Goal: Task Accomplishment & Management: Manage account settings

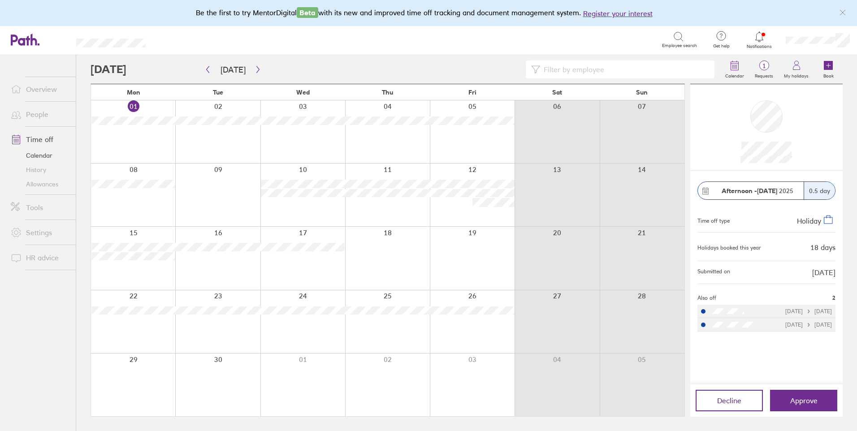
click at [762, 40] on icon at bounding box center [759, 36] width 8 height 10
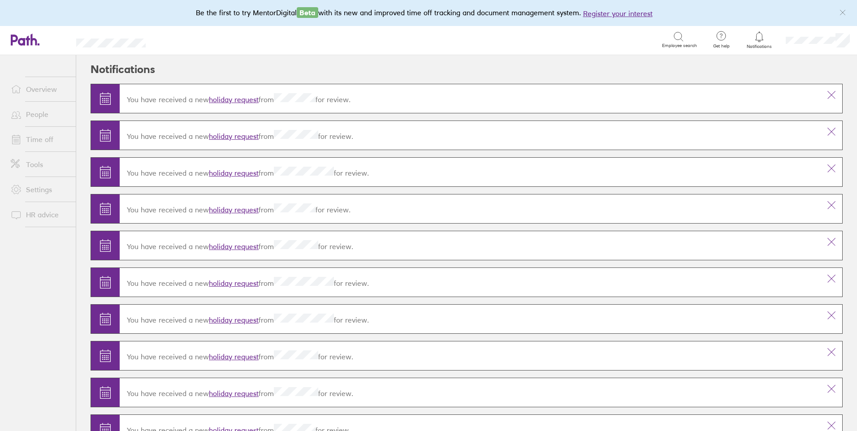
click at [237, 98] on link "holiday request" at bounding box center [234, 99] width 50 height 9
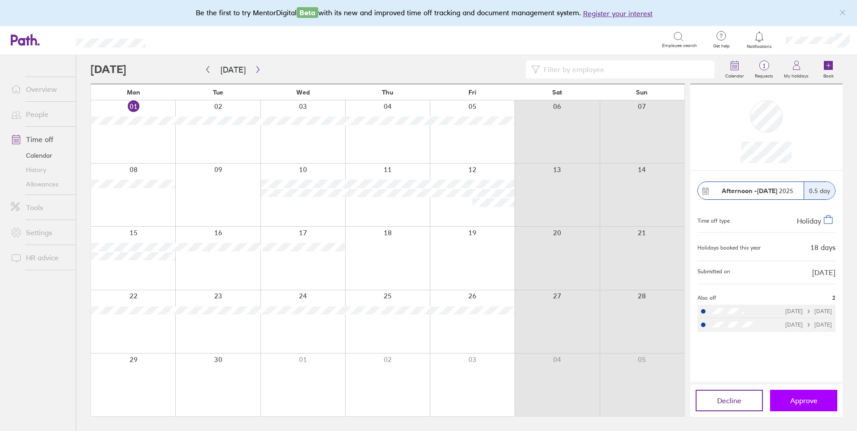
click at [802, 401] on span "Approve" at bounding box center [803, 401] width 27 height 8
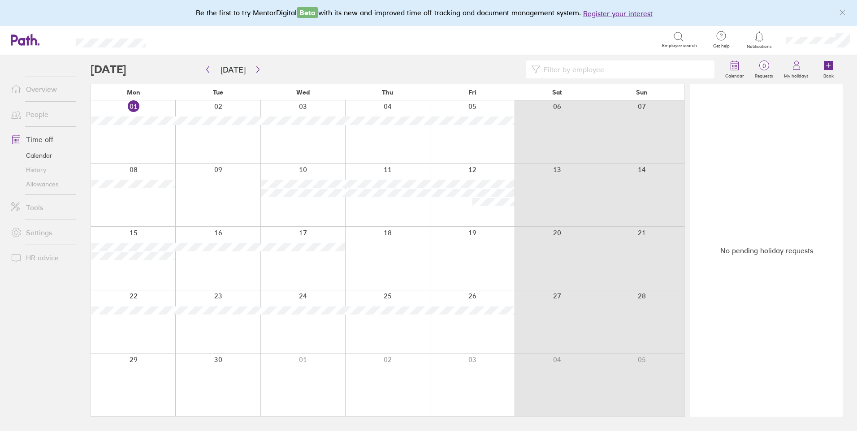
click at [36, 186] on link "Allowances" at bounding box center [40, 184] width 72 height 14
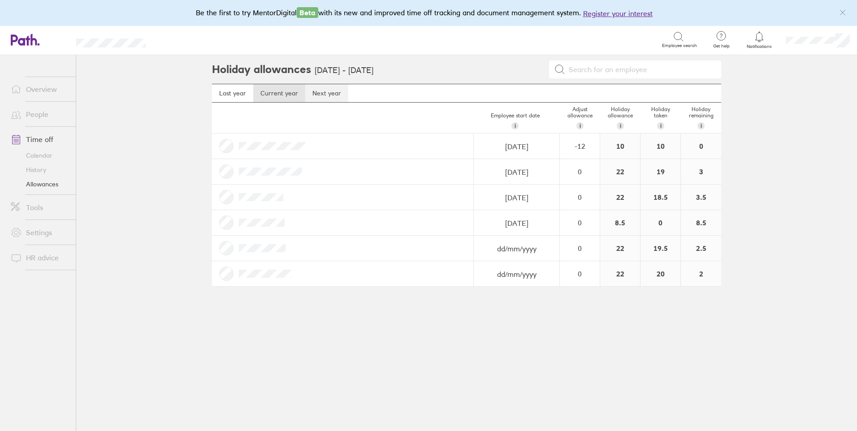
click at [328, 91] on link "Next year" at bounding box center [326, 93] width 43 height 18
click at [36, 109] on link "People" at bounding box center [40, 114] width 72 height 18
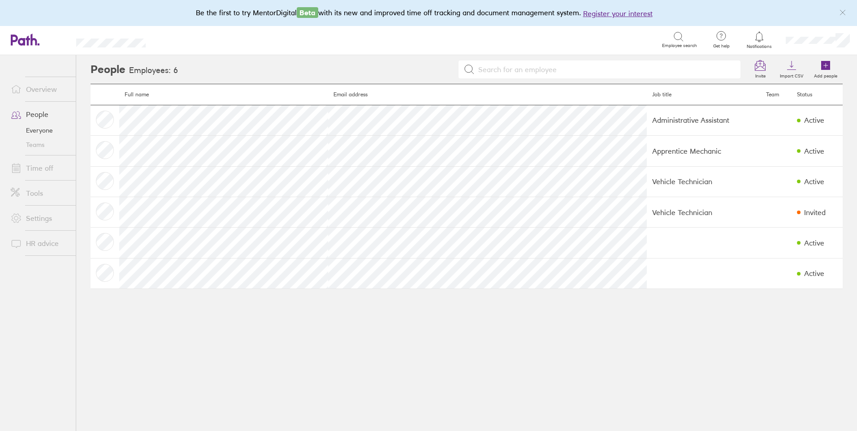
click at [30, 195] on link "Tools" at bounding box center [40, 193] width 72 height 18
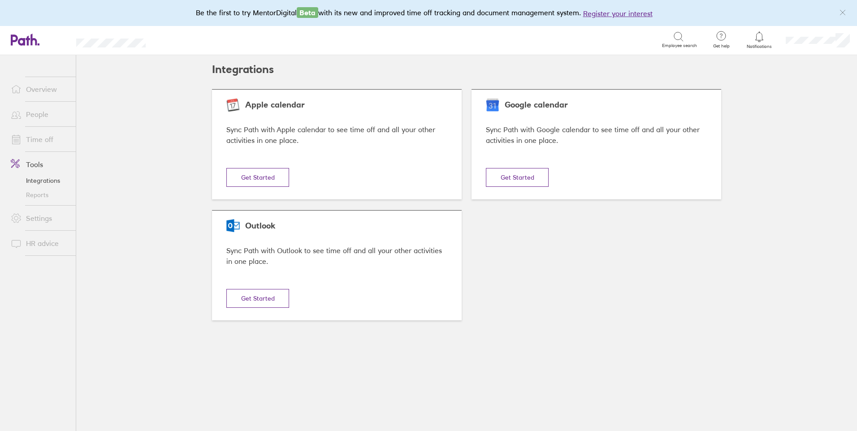
click at [32, 180] on link "Integrations" at bounding box center [40, 181] width 72 height 14
click at [32, 164] on link "Tools" at bounding box center [40, 165] width 72 height 18
click at [37, 214] on link "Settings" at bounding box center [40, 218] width 72 height 18
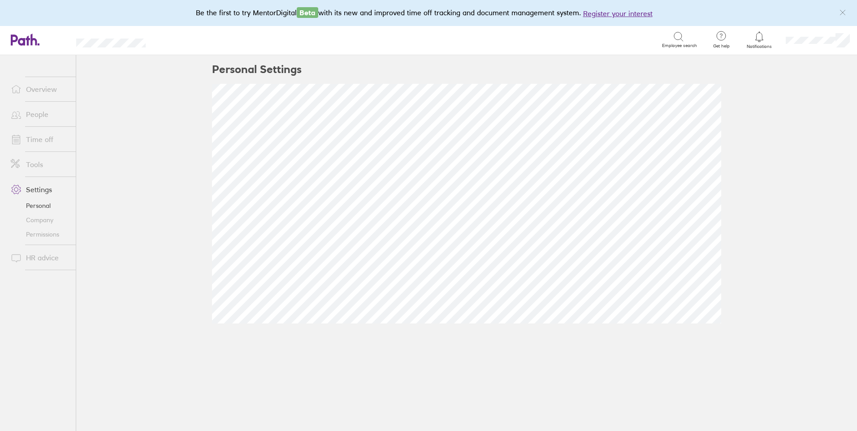
click at [39, 220] on link "Company" at bounding box center [40, 220] width 72 height 14
click at [41, 137] on link "Time off" at bounding box center [40, 139] width 72 height 18
